Goal: Task Accomplishment & Management: Use online tool/utility

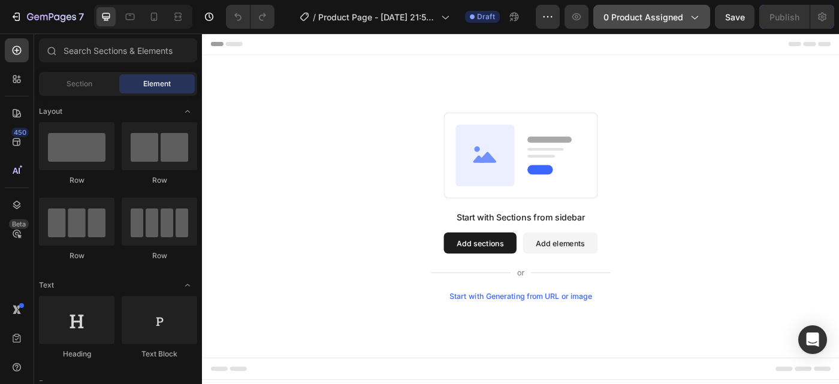
click at [697, 17] on icon "button" at bounding box center [695, 18] width 7 height 4
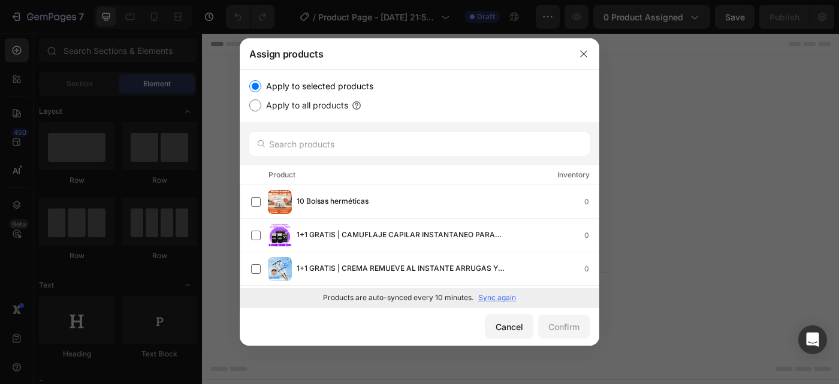
click at [680, 22] on div at bounding box center [419, 192] width 839 height 384
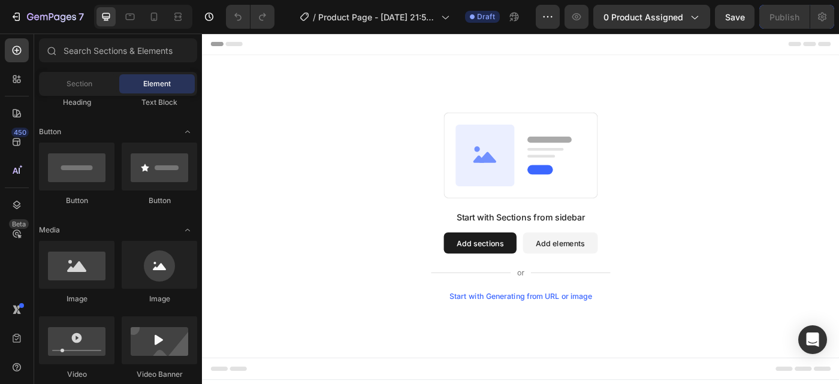
scroll to position [192, 0]
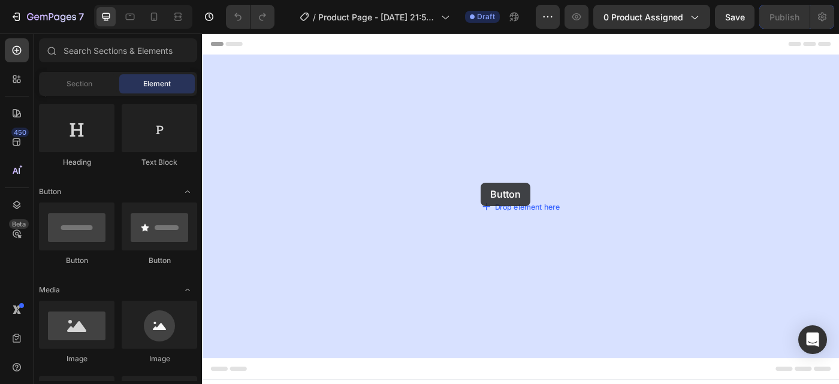
drag, startPoint x: 281, startPoint y: 261, endPoint x: 517, endPoint y: 202, distance: 242.9
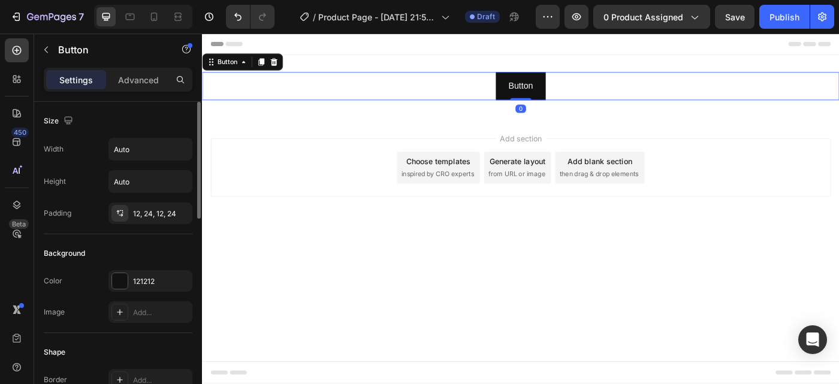
scroll to position [361, 0]
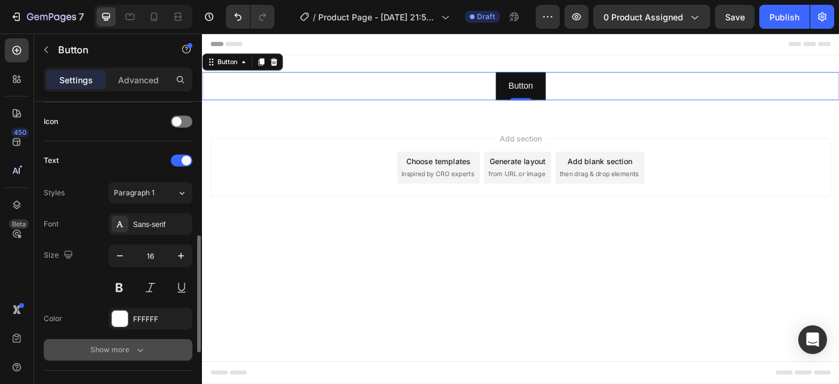
click at [126, 348] on div "Show more" at bounding box center [119, 350] width 56 height 12
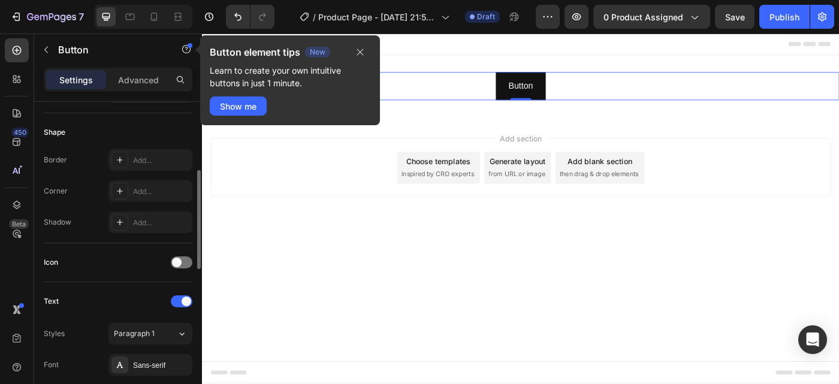
scroll to position [100, 0]
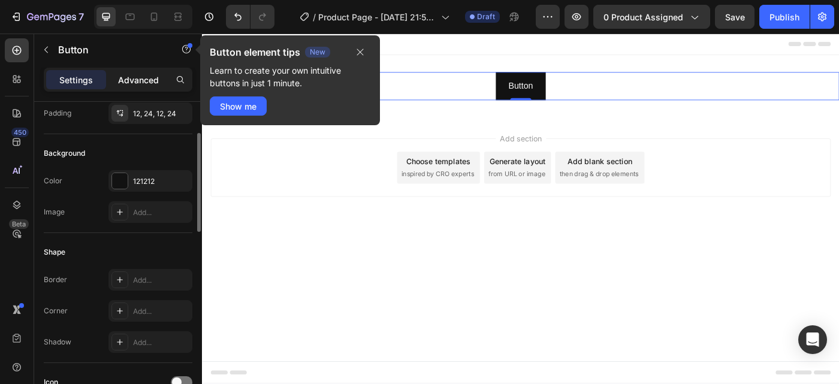
click at [141, 80] on p "Advanced" at bounding box center [138, 80] width 41 height 13
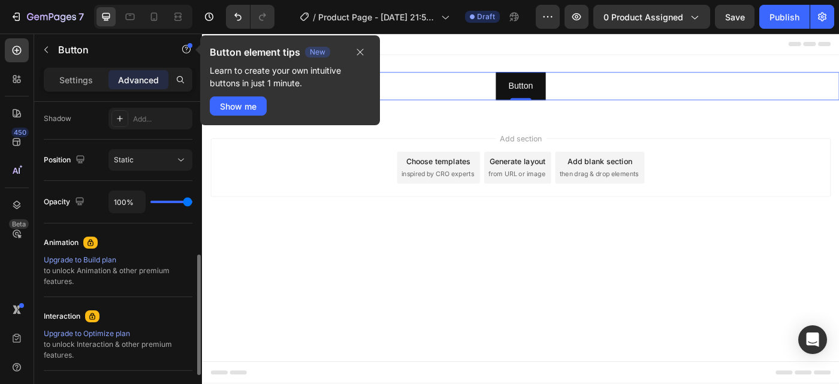
scroll to position [513, 0]
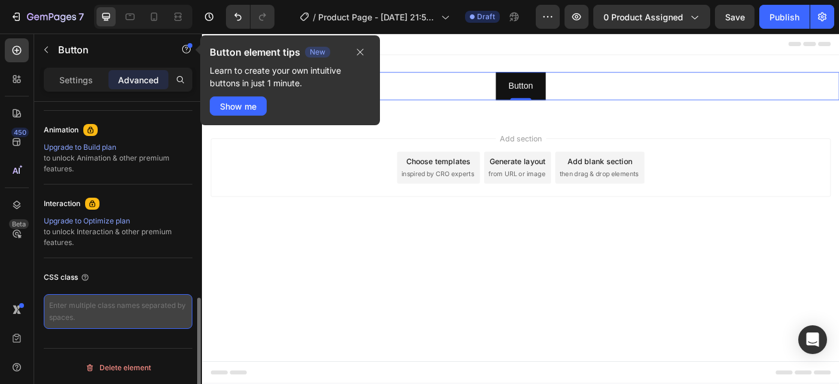
click at [107, 320] on textarea at bounding box center [118, 311] width 149 height 35
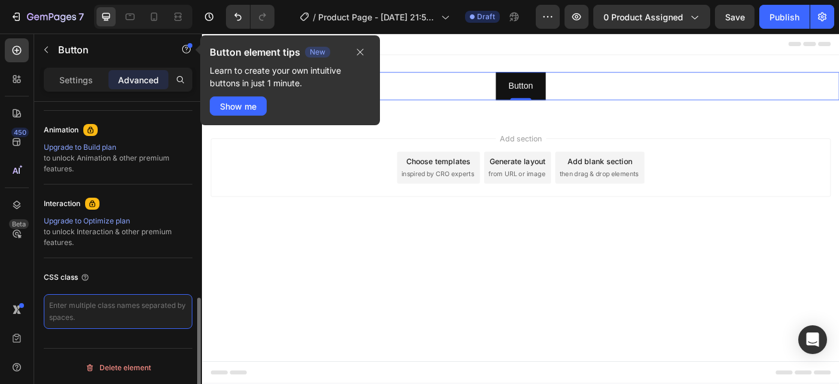
paste textarea "_rsi-cod-form-is-gempage _rsi-cod-form-gempages-button-overwrite"
type textarea "_rsi-cod-form-is-gempage _rsi-cod-form-gempages-button-overwrite"
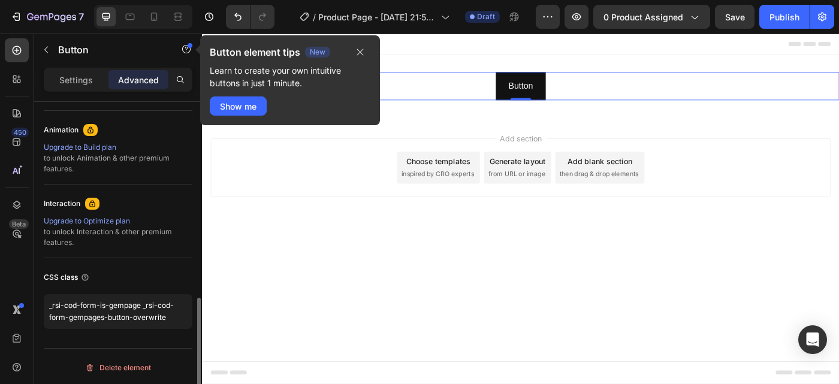
click at [162, 340] on div "Display on Desktop Yes No Tablet Yes No Mobile Yes No Spacing (px) 0 0 0 0 0 0 …" at bounding box center [118, 5] width 168 height 832
click at [367, 50] on button "button" at bounding box center [360, 52] width 20 height 14
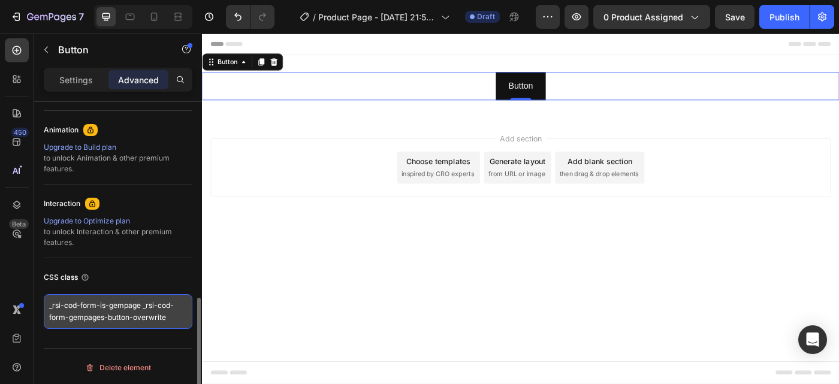
click at [155, 325] on textarea "_rsi-cod-form-is-gempage _rsi-cod-form-gempages-button-overwrite" at bounding box center [118, 311] width 149 height 35
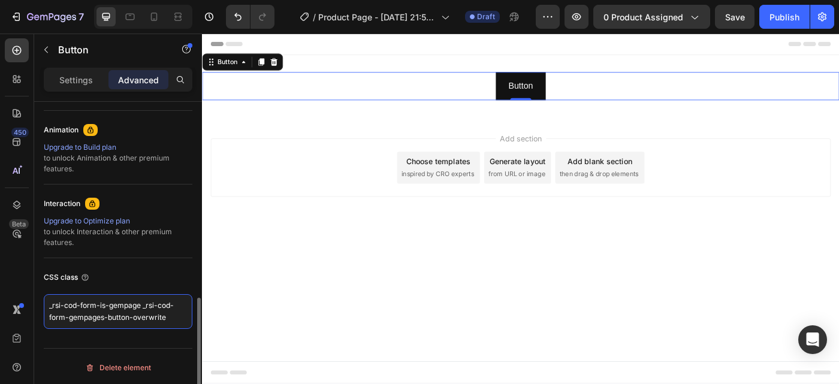
click at [176, 317] on textarea "_rsi-cod-form-is-gempage _rsi-cod-form-gempages-button-overwrite" at bounding box center [118, 311] width 149 height 35
click at [174, 272] on div "CSS class" at bounding box center [118, 277] width 149 height 19
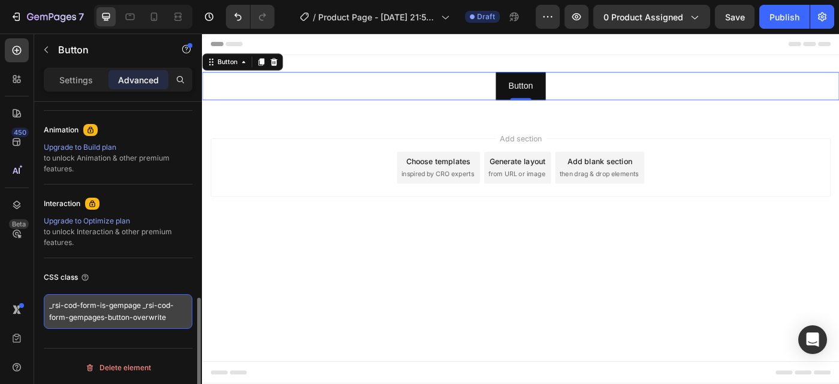
click at [137, 310] on textarea "_rsi-cod-form-is-gempage _rsi-cod-form-gempages-button-overwrite" at bounding box center [118, 311] width 149 height 35
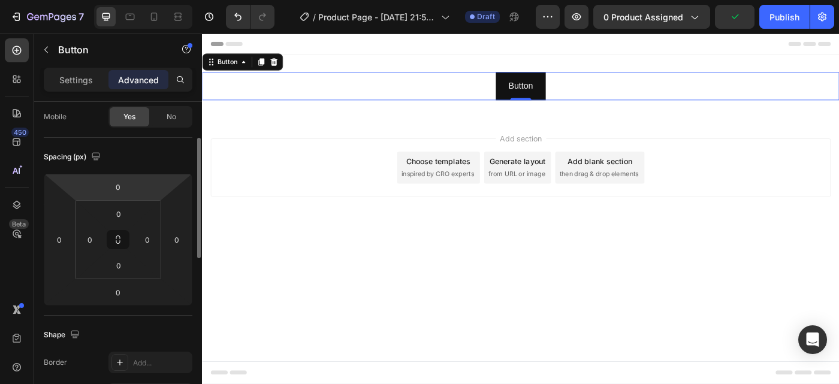
scroll to position [0, 0]
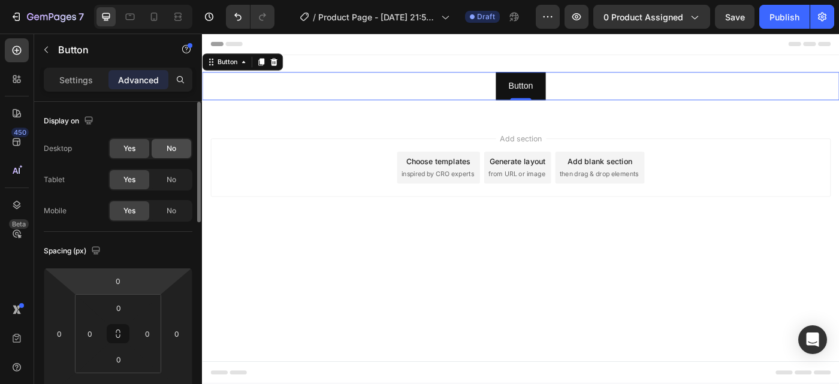
click at [165, 149] on div "No" at bounding box center [172, 148] width 40 height 19
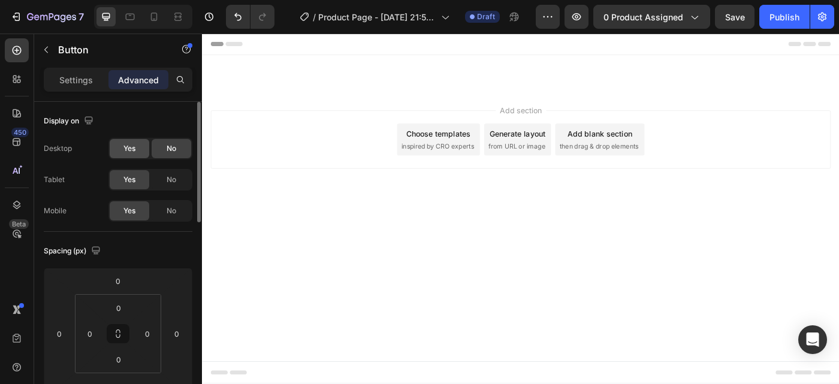
click at [143, 149] on div "Yes" at bounding box center [130, 148] width 40 height 19
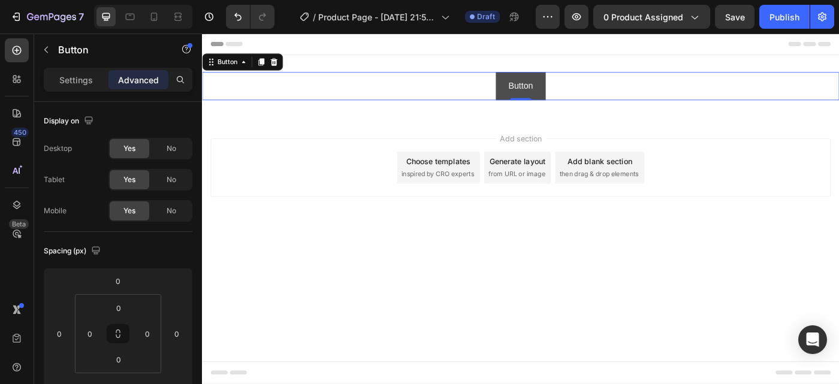
click at [580, 95] on button "Button" at bounding box center [561, 93] width 56 height 32
click at [567, 93] on p "Button" at bounding box center [562, 93] width 28 height 17
click at [539, 101] on button "Button" at bounding box center [561, 93] width 56 height 32
click at [539, 102] on button "Button" at bounding box center [561, 93] width 56 height 32
click at [279, 61] on icon at bounding box center [283, 66] width 10 height 10
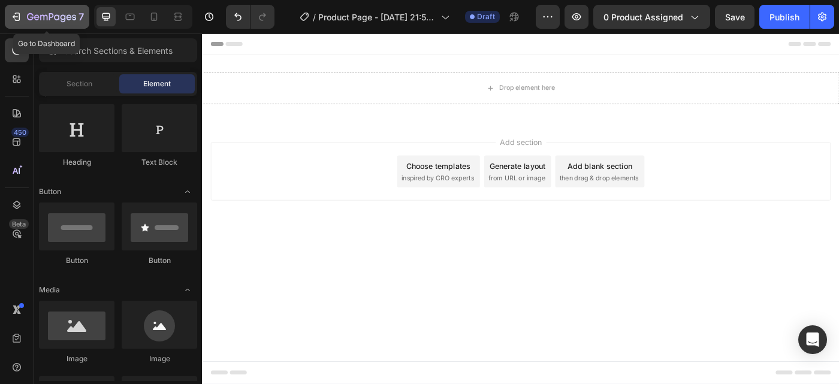
click at [28, 19] on icon "button" at bounding box center [30, 16] width 7 height 7
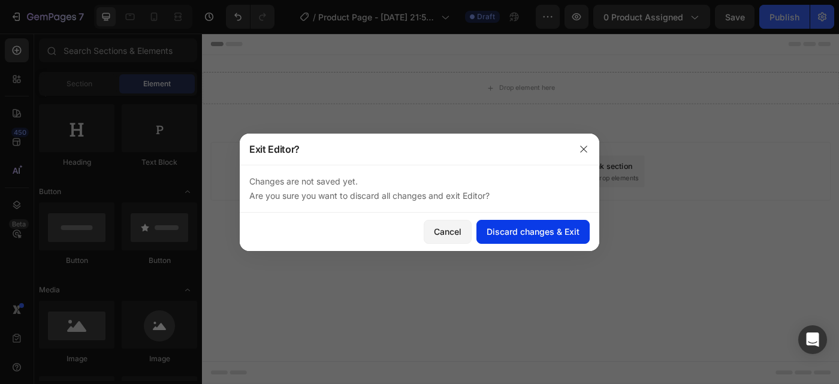
click at [524, 233] on div "Discard changes & Exit" at bounding box center [533, 231] width 93 height 13
